Goal: Task Accomplishment & Management: Use online tool/utility

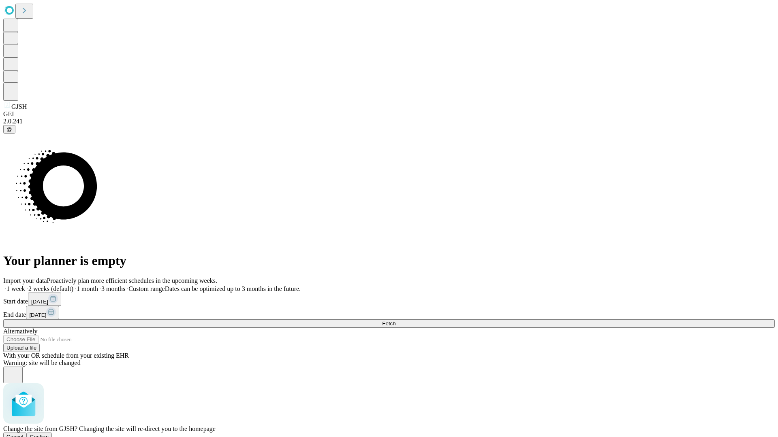
click at [49, 434] on span "Confirm" at bounding box center [39, 437] width 19 height 6
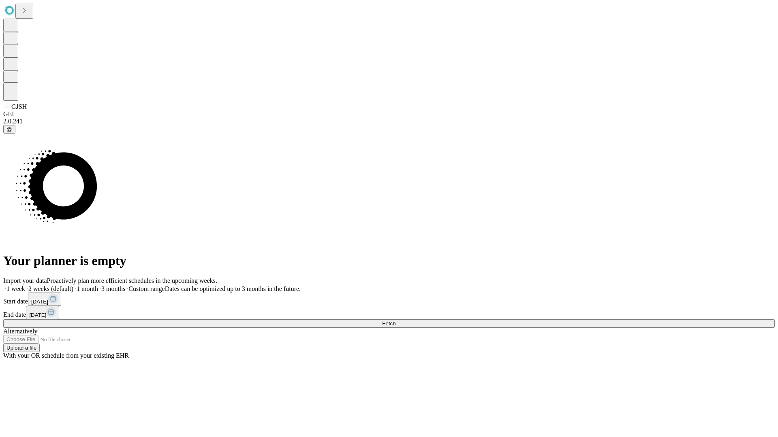
click at [25, 286] on label "1 week" at bounding box center [14, 289] width 22 height 7
click at [395, 321] on span "Fetch" at bounding box center [388, 324] width 13 height 6
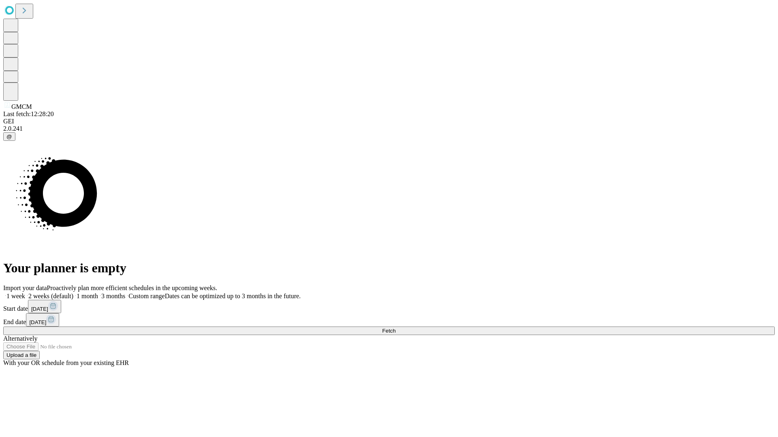
click at [25, 293] on label "1 week" at bounding box center [14, 296] width 22 height 7
click at [395, 328] on span "Fetch" at bounding box center [388, 331] width 13 height 6
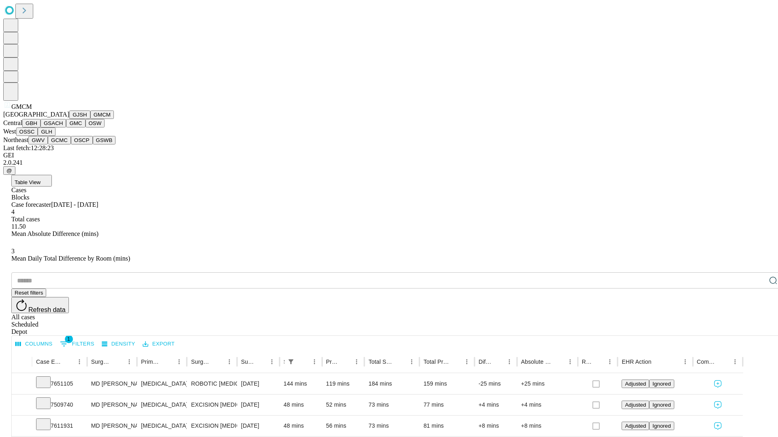
click at [41, 128] on button "GBH" at bounding box center [31, 123] width 18 height 9
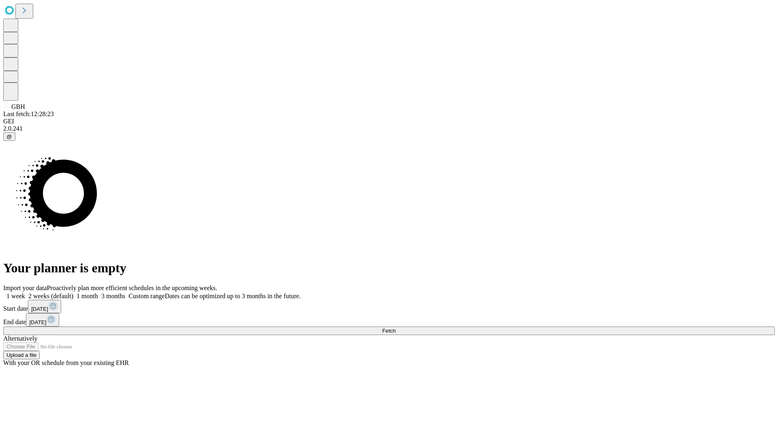
click at [25, 293] on label "1 week" at bounding box center [14, 296] width 22 height 7
click at [395, 328] on span "Fetch" at bounding box center [388, 331] width 13 height 6
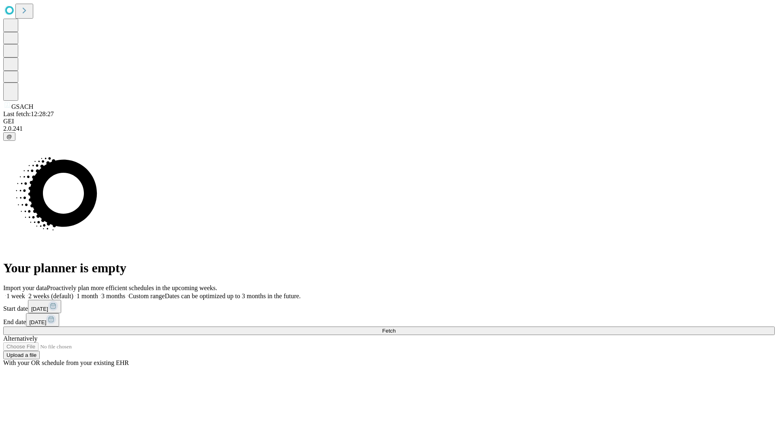
click at [25, 293] on label "1 week" at bounding box center [14, 296] width 22 height 7
click at [395, 328] on span "Fetch" at bounding box center [388, 331] width 13 height 6
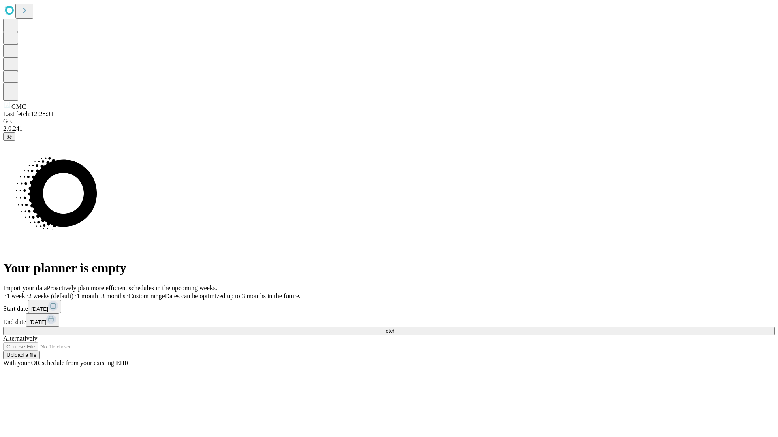
click at [25, 293] on label "1 week" at bounding box center [14, 296] width 22 height 7
click at [395, 328] on span "Fetch" at bounding box center [388, 331] width 13 height 6
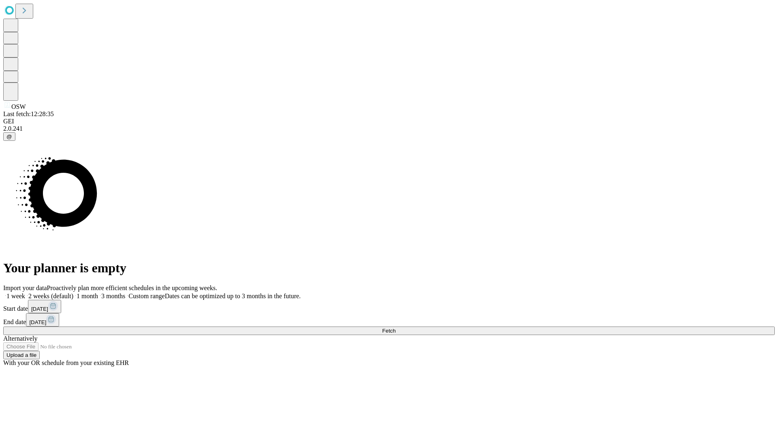
click at [395, 328] on span "Fetch" at bounding box center [388, 331] width 13 height 6
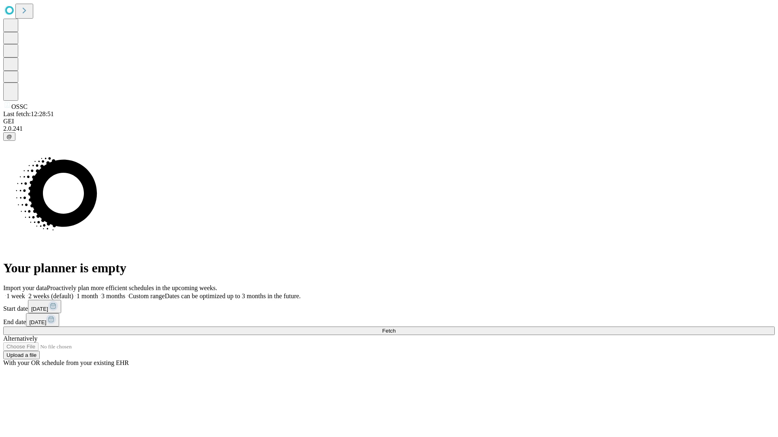
click at [395, 328] on span "Fetch" at bounding box center [388, 331] width 13 height 6
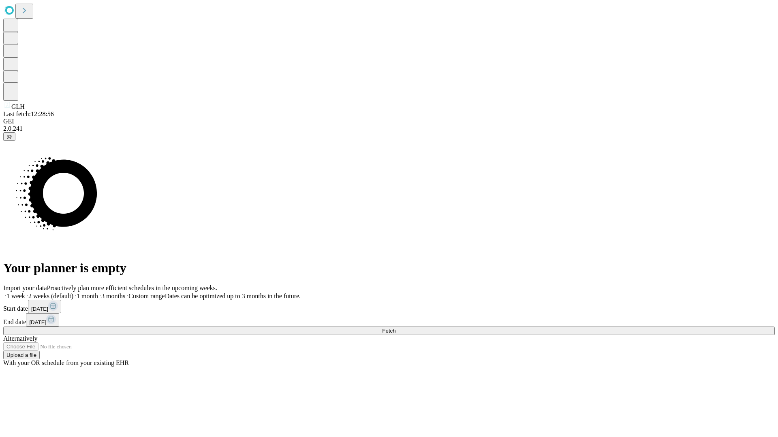
click at [25, 293] on label "1 week" at bounding box center [14, 296] width 22 height 7
click at [395, 328] on span "Fetch" at bounding box center [388, 331] width 13 height 6
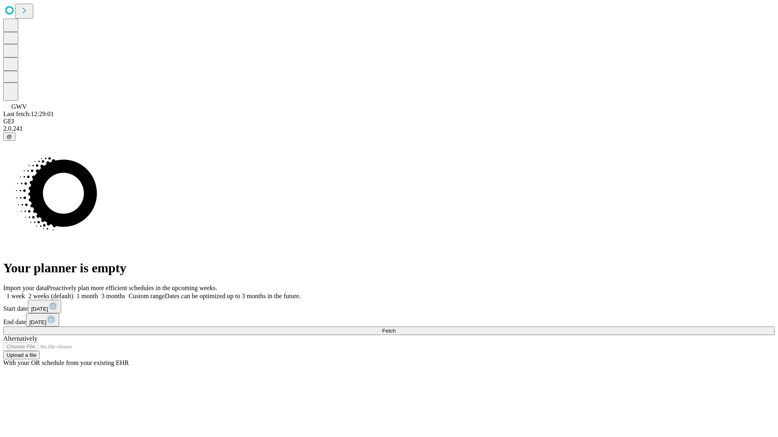
click at [25, 293] on label "1 week" at bounding box center [14, 296] width 22 height 7
click at [395, 328] on span "Fetch" at bounding box center [388, 331] width 13 height 6
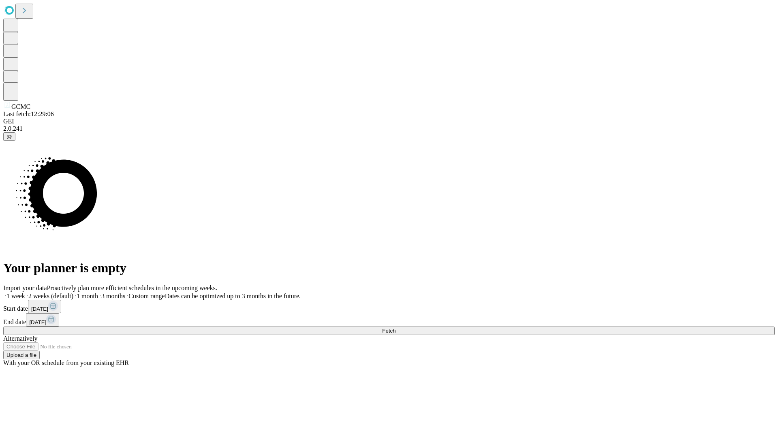
click at [25, 293] on label "1 week" at bounding box center [14, 296] width 22 height 7
click at [395, 328] on span "Fetch" at bounding box center [388, 331] width 13 height 6
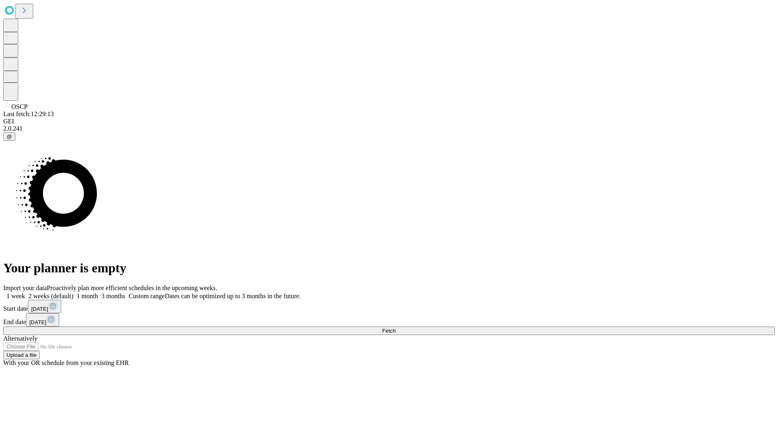
click at [25, 293] on label "1 week" at bounding box center [14, 296] width 22 height 7
click at [395, 328] on span "Fetch" at bounding box center [388, 331] width 13 height 6
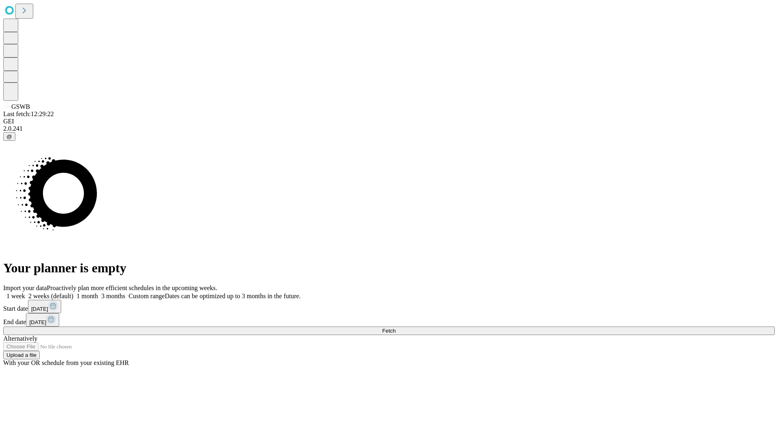
click at [25, 293] on label "1 week" at bounding box center [14, 296] width 22 height 7
click at [395, 328] on span "Fetch" at bounding box center [388, 331] width 13 height 6
